Goal: Task Accomplishment & Management: Manage account settings

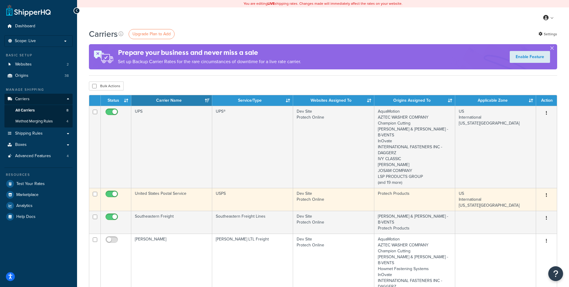
click at [548, 191] on button "button" at bounding box center [547, 195] width 8 height 9
click at [528, 202] on link "Edit" at bounding box center [522, 201] width 47 height 12
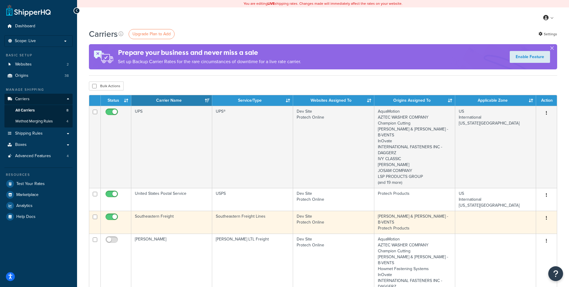
click at [548, 214] on button "button" at bounding box center [547, 218] width 8 height 9
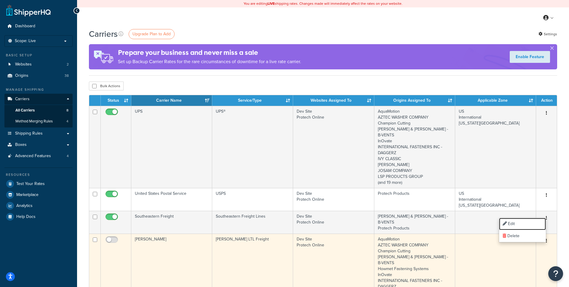
click at [535, 223] on link "Edit" at bounding box center [522, 224] width 47 height 12
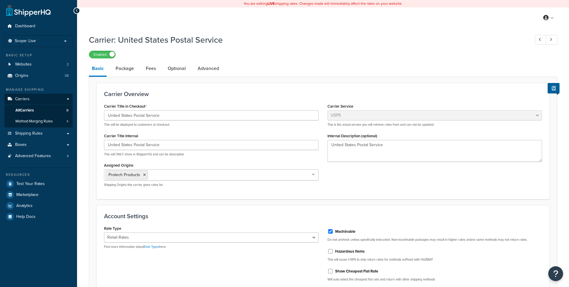
select select "usps"
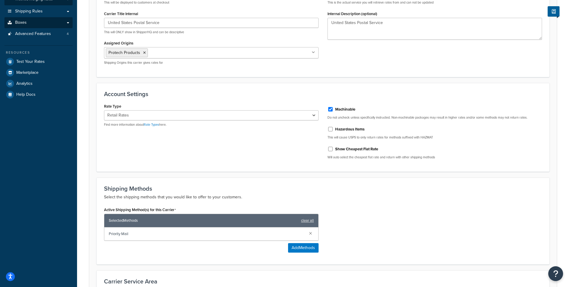
scroll to position [127, 0]
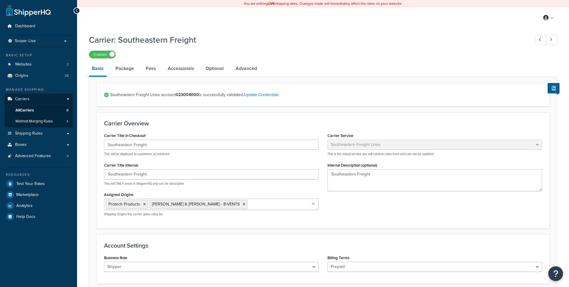
select select "seflFreight"
click at [253, 70] on link "Advanced" at bounding box center [246, 68] width 27 height 14
select select "false"
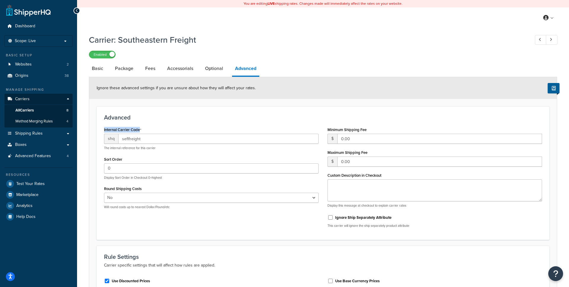
drag, startPoint x: 151, startPoint y: 129, endPoint x: 102, endPoint y: 130, distance: 49.2
click at [102, 130] on div "Internal Carrier Code shq seflfreight The internal reference for this carrier S…" at bounding box center [212, 169] width 224 height 88
select select "seflFreight"
